Goal: Task Accomplishment & Management: Manage account settings

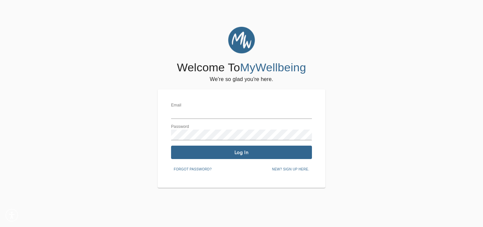
type input "[PERSON_NAME][EMAIL_ADDRESS][DOMAIN_NAME]"
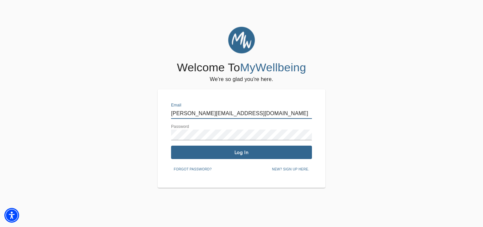
click at [227, 153] on span "Log In" at bounding box center [242, 153] width 136 height 6
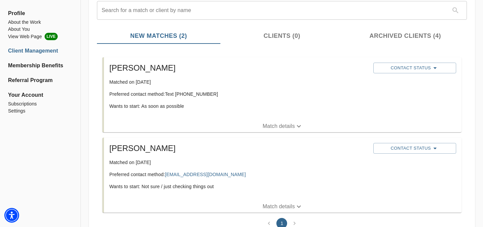
scroll to position [83, 0]
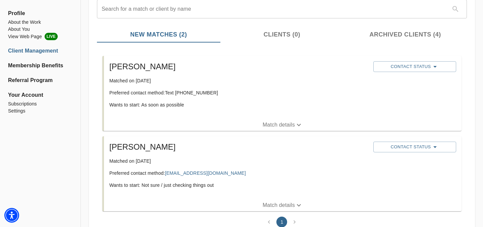
click at [274, 125] on p "Match details" at bounding box center [279, 125] width 32 height 8
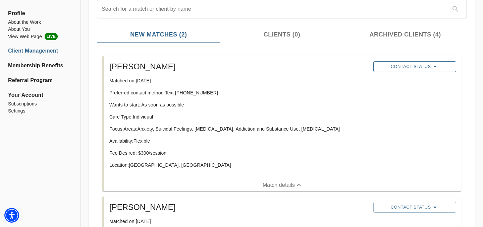
click at [395, 68] on span "Contact Status" at bounding box center [415, 67] width 76 height 8
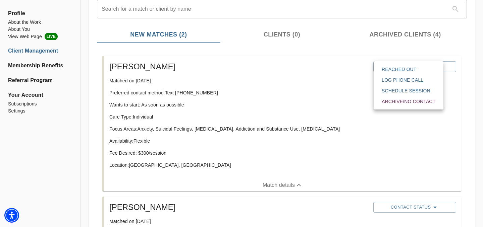
click at [389, 69] on span "Reached Out" at bounding box center [409, 69] width 54 height 7
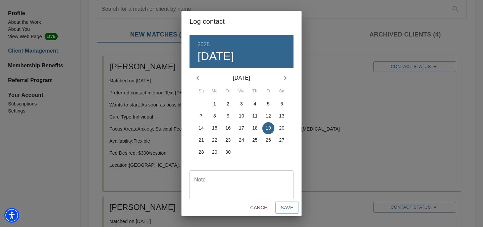
click at [253, 187] on textarea at bounding box center [241, 186] width 95 height 19
type textarea "sent text per pt request"
click at [296, 210] on button "Save" at bounding box center [286, 208] width 23 height 12
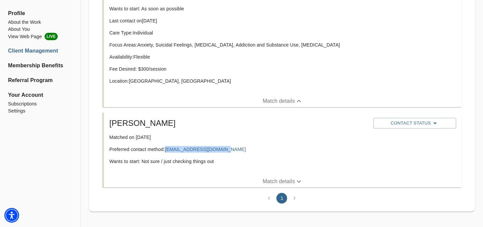
scroll to position [183, 0]
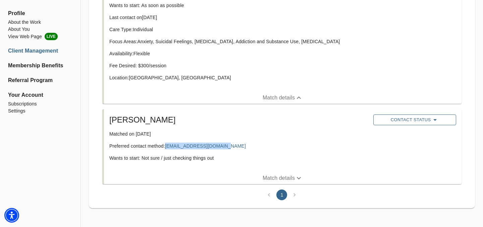
click at [385, 120] on span "Contact Status" at bounding box center [415, 120] width 76 height 8
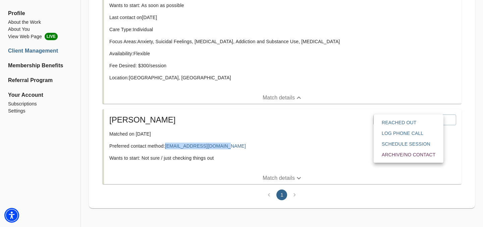
click at [389, 122] on span "Reached Out" at bounding box center [409, 122] width 54 height 7
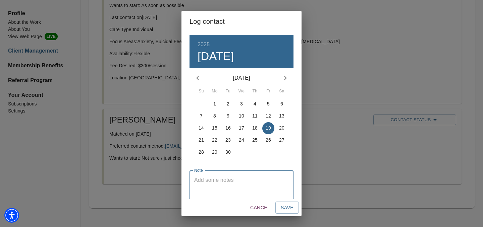
click at [252, 184] on textarea at bounding box center [241, 186] width 95 height 19
type textarea "sent email"
click at [281, 210] on span "Save" at bounding box center [287, 208] width 13 height 8
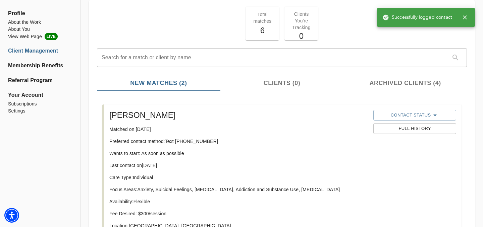
scroll to position [0, 0]
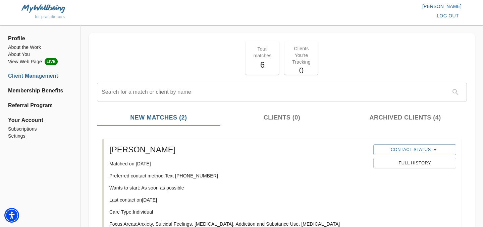
click at [23, 76] on li "Client Management" at bounding box center [40, 76] width 64 height 8
click at [16, 47] on li "About the Work" at bounding box center [40, 47] width 64 height 7
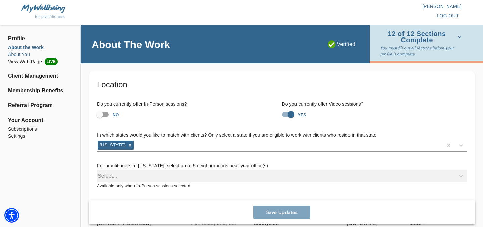
click at [18, 55] on li "About You" at bounding box center [40, 54] width 64 height 7
